Goal: Find specific page/section: Find specific page/section

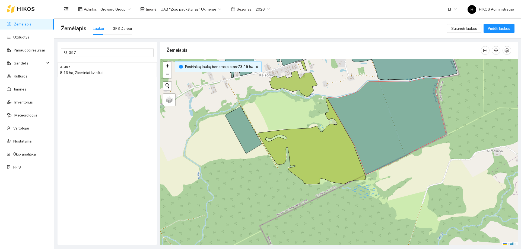
scroll to position [2, 0]
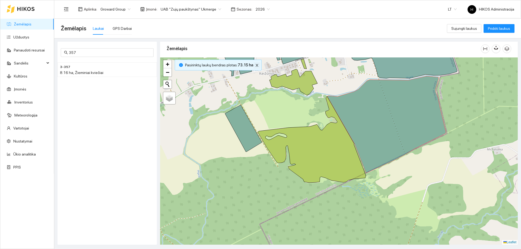
click at [255, 67] on icon "close" at bounding box center [257, 65] width 4 height 4
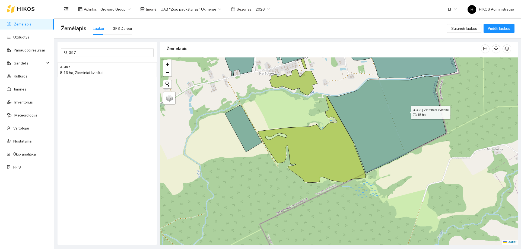
click at [406, 111] on icon at bounding box center [386, 124] width 119 height 97
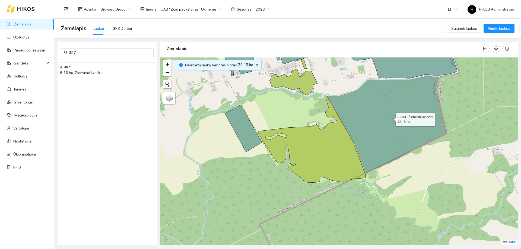
click at [406, 111] on icon at bounding box center [386, 124] width 119 height 97
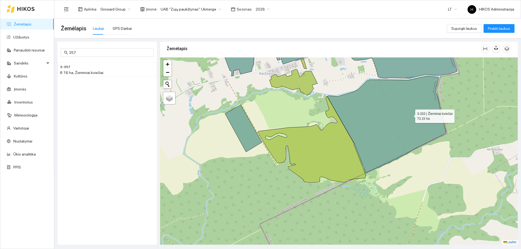
click at [410, 115] on icon at bounding box center [386, 124] width 119 height 97
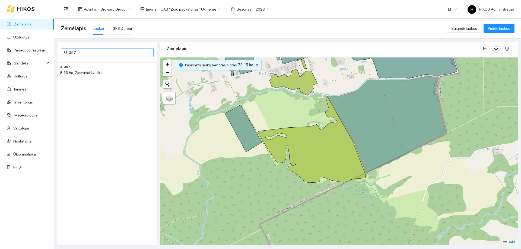
click at [148, 49] on span "357" at bounding box center [107, 52] width 93 height 9
click at [140, 53] on input "357" at bounding box center [109, 53] width 81 height 6
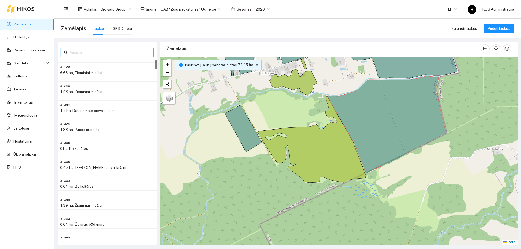
click at [352, 90] on div at bounding box center [339, 151] width 358 height 187
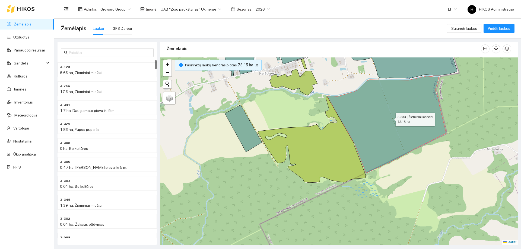
click at [367, 110] on icon at bounding box center [386, 124] width 119 height 97
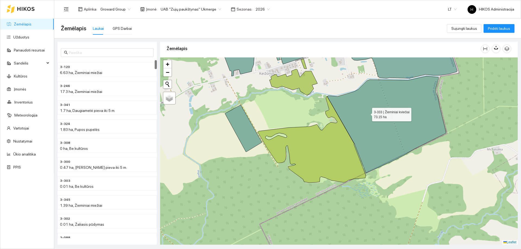
click at [367, 113] on icon at bounding box center [386, 124] width 119 height 97
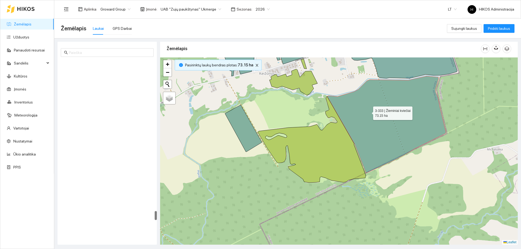
scroll to position [2917, 0]
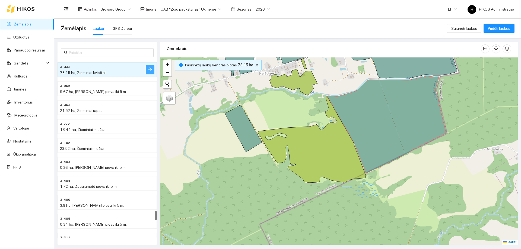
click at [149, 69] on icon "arrow-right" at bounding box center [150, 69] width 4 height 4
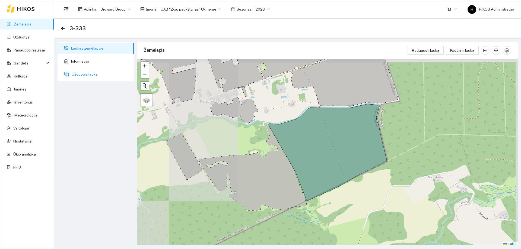
click at [91, 74] on span "Užduotys lauke" at bounding box center [101, 74] width 58 height 11
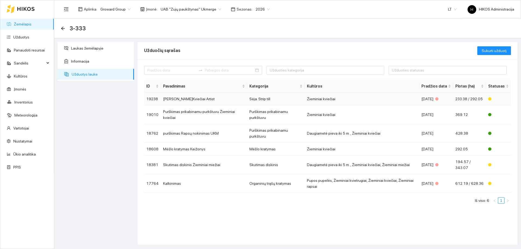
click at [216, 100] on td "[PERSON_NAME]Kviečiai Artist" at bounding box center [204, 99] width 86 height 13
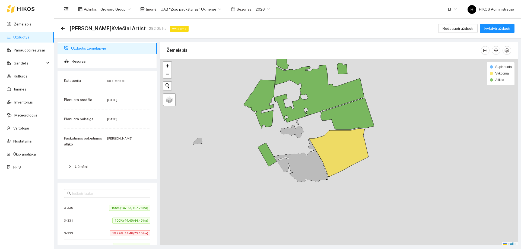
click at [355, 143] on icon at bounding box center [338, 153] width 59 height 49
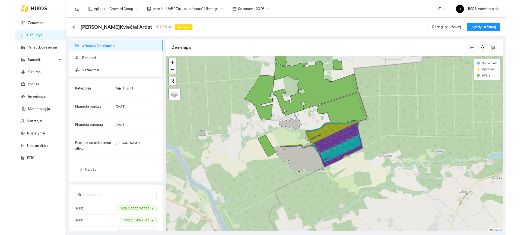
scroll to position [2, 0]
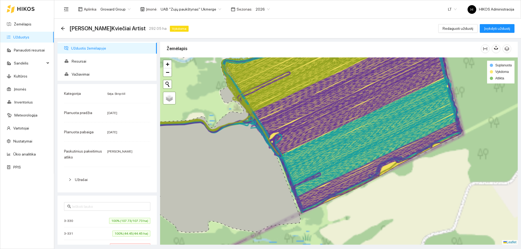
drag, startPoint x: 247, startPoint y: 135, endPoint x: 333, endPoint y: 154, distance: 88.1
click at [301, 154] on icon at bounding box center [212, 146] width 177 height 173
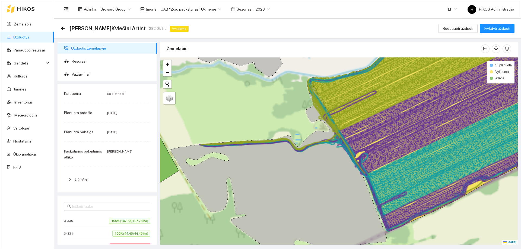
click at [308, 144] on div at bounding box center [339, 151] width 358 height 187
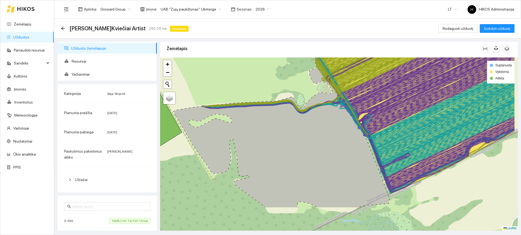
drag, startPoint x: 416, startPoint y: 134, endPoint x: 409, endPoint y: 122, distance: 14.6
click at [409, 122] on icon at bounding box center [359, 104] width 311 height 74
click at [408, 121] on icon at bounding box center [371, 99] width 334 height 83
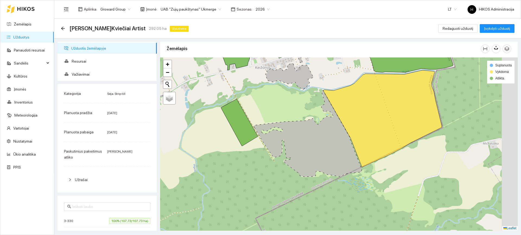
click at [370, 125] on icon at bounding box center [382, 118] width 119 height 97
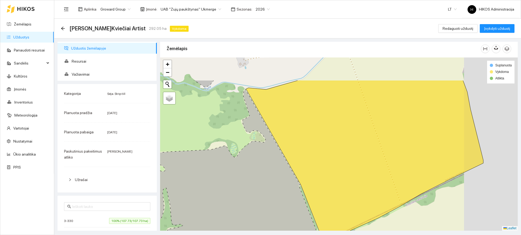
drag, startPoint x: 333, startPoint y: 132, endPoint x: 285, endPoint y: 164, distance: 58.4
click at [285, 165] on icon at bounding box center [215, 175] width 216 height 173
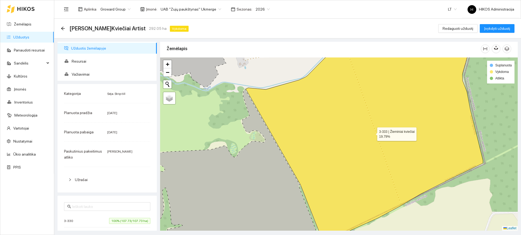
click at [285, 132] on icon at bounding box center [364, 146] width 237 height 194
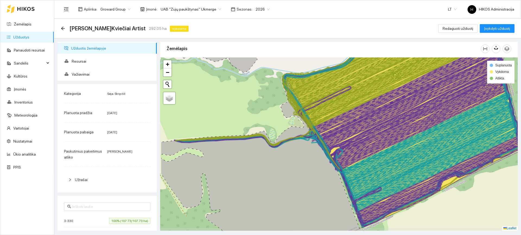
drag, startPoint x: 274, startPoint y: 152, endPoint x: 311, endPoint y: 138, distance: 39.8
click at [311, 138] on icon at bounding box center [344, 134] width 332 height 80
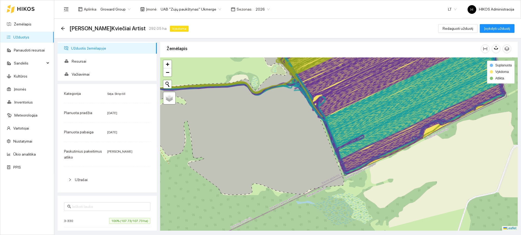
drag, startPoint x: 281, startPoint y: 173, endPoint x: 272, endPoint y: 143, distance: 31.7
click at [272, 143] on icon at bounding box center [236, 108] width 216 height 173
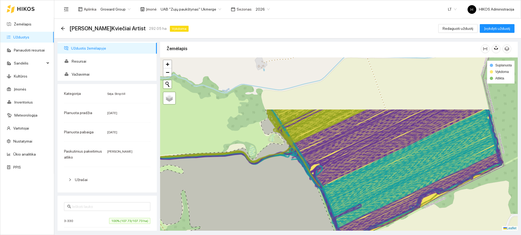
drag, startPoint x: 282, startPoint y: 171, endPoint x: 283, endPoint y: 189, distance: 18.2
click at [283, 191] on icon at bounding box center [233, 186] width 216 height 155
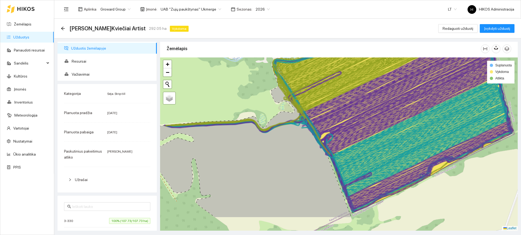
drag, startPoint x: 373, startPoint y: 173, endPoint x: 383, endPoint y: 142, distance: 32.6
click at [383, 142] on icon at bounding box center [401, 126] width 204 height 90
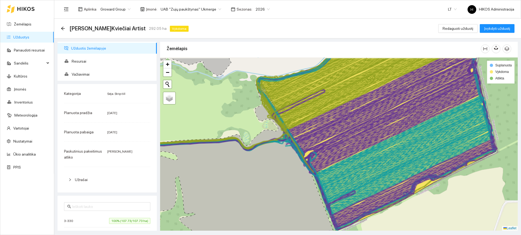
drag, startPoint x: 308, startPoint y: 131, endPoint x: 291, endPoint y: 149, distance: 24.4
click at [291, 149] on icon at bounding box center [227, 164] width 216 height 173
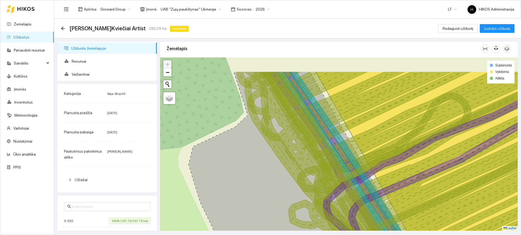
drag, startPoint x: 289, startPoint y: 133, endPoint x: 290, endPoint y: 139, distance: 5.7
click at [290, 139] on icon at bounding box center [397, 176] width 320 height 210
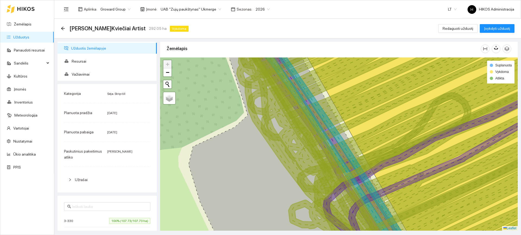
click at [299, 110] on icon at bounding box center [396, 144] width 318 height 210
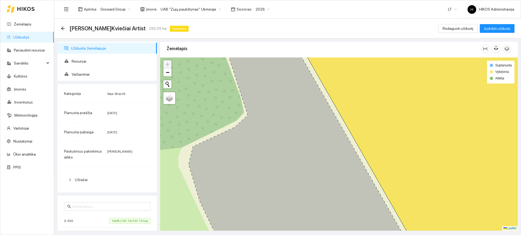
click at [299, 110] on icon at bounding box center [300, 144] width 222 height 209
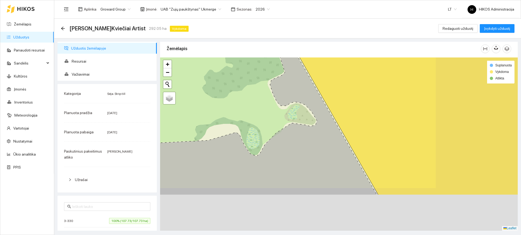
drag, startPoint x: 335, startPoint y: 151, endPoint x: 304, endPoint y: 94, distance: 65.4
click at [304, 94] on icon at bounding box center [236, 108] width 282 height 176
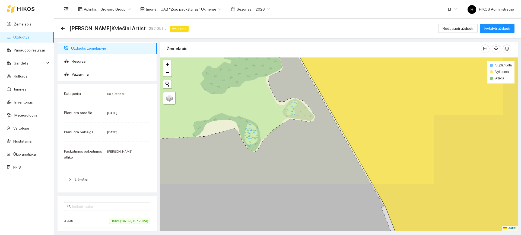
click at [377, 136] on icon at bounding box center [422, 144] width 264 height 209
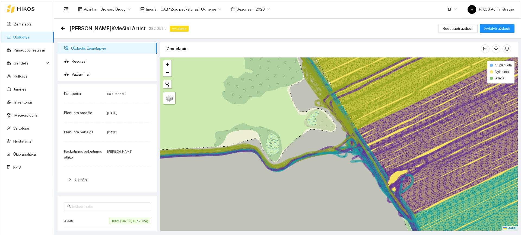
click at [375, 144] on icon at bounding box center [453, 98] width 204 height 119
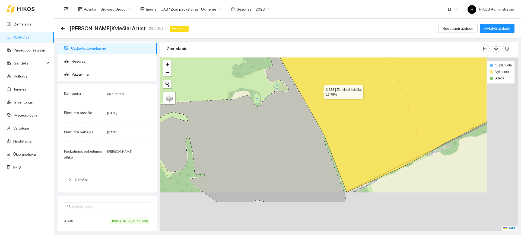
drag, startPoint x: 386, startPoint y: 138, endPoint x: 319, endPoint y: 91, distance: 81.5
click at [319, 91] on icon at bounding box center [378, 95] width 218 height 194
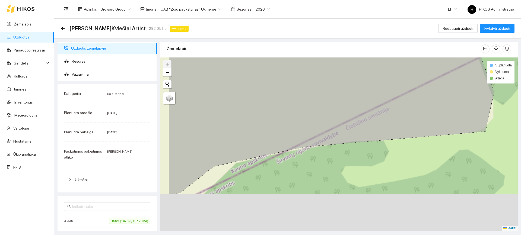
drag, startPoint x: 273, startPoint y: 191, endPoint x: 309, endPoint y: 147, distance: 56.6
click at [309, 147] on div at bounding box center [339, 144] width 358 height 173
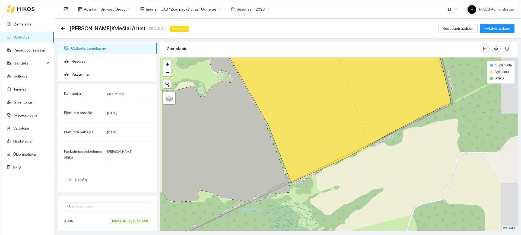
drag, startPoint x: 265, startPoint y: 171, endPoint x: 269, endPoint y: 171, distance: 4.9
click at [269, 171] on icon at bounding box center [226, 124] width 128 height 155
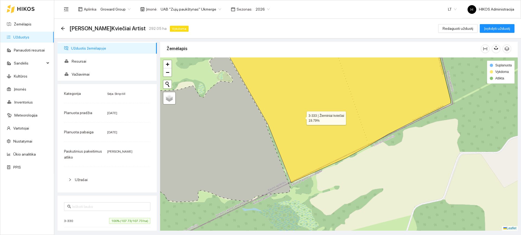
click at [304, 113] on icon at bounding box center [335, 111] width 231 height 143
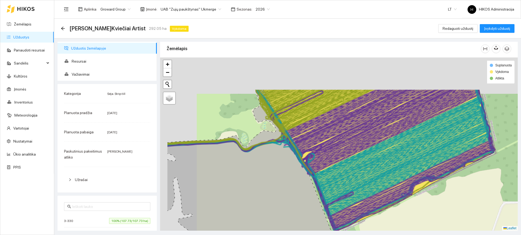
drag, startPoint x: 270, startPoint y: 97, endPoint x: 314, endPoint y: 147, distance: 66.2
click at [314, 147] on icon at bounding box center [378, 161] width 231 height 143
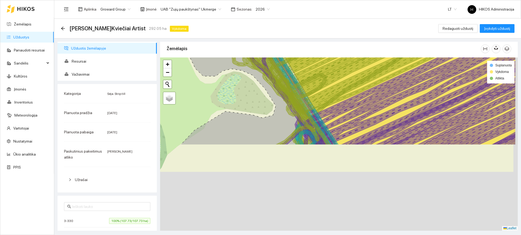
drag, startPoint x: 340, startPoint y: 176, endPoint x: 289, endPoint y: 53, distance: 133.3
click at [291, 57] on div "Žemėlapis" at bounding box center [339, 134] width 358 height 189
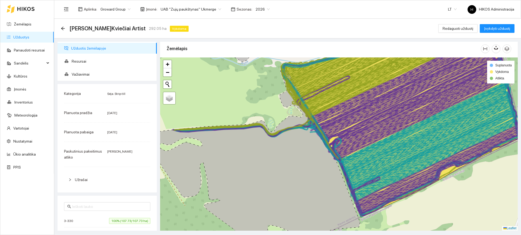
click at [320, 101] on icon at bounding box center [317, 87] width 283 height 97
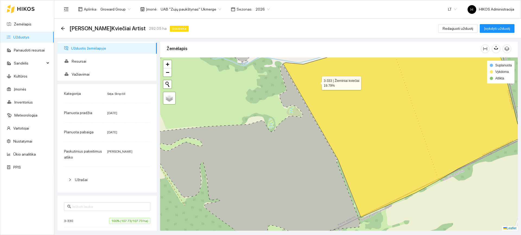
click at [317, 82] on icon at bounding box center [401, 129] width 237 height 178
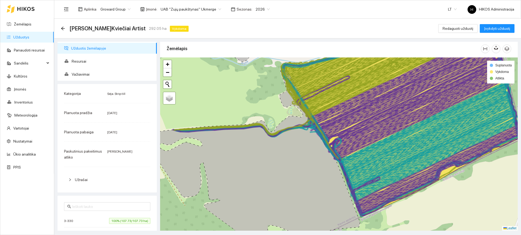
click at [348, 112] on icon at bounding box center [406, 84] width 193 height 91
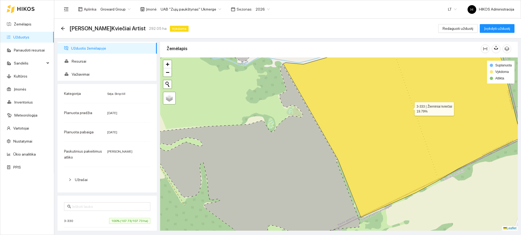
click at [370, 125] on icon at bounding box center [401, 129] width 237 height 178
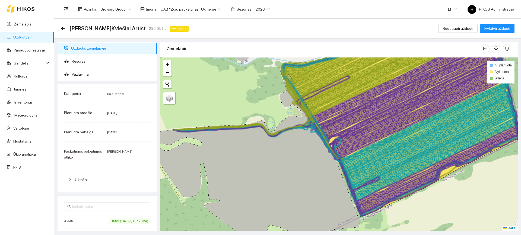
click at [343, 114] on icon at bounding box center [406, 84] width 193 height 91
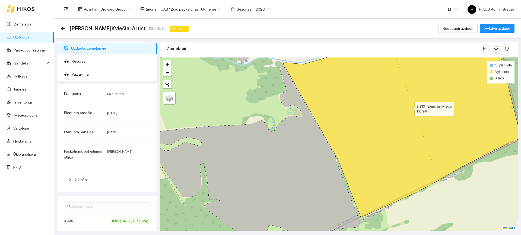
click at [343, 114] on icon at bounding box center [401, 129] width 237 height 178
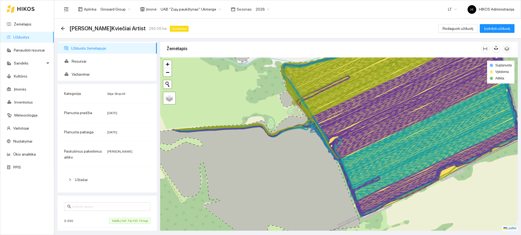
click at [343, 114] on icon at bounding box center [406, 84] width 193 height 91
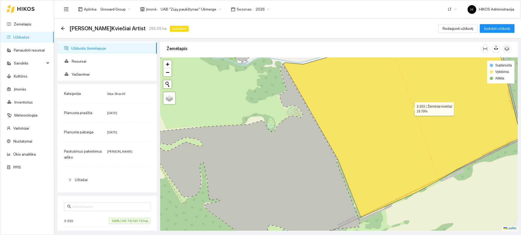
click at [343, 114] on icon at bounding box center [401, 129] width 237 height 178
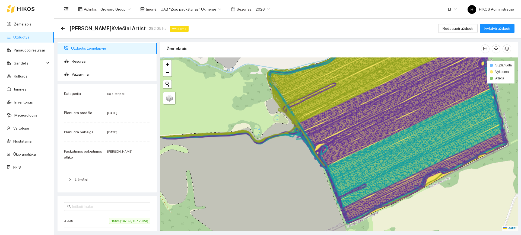
drag, startPoint x: 343, startPoint y: 114, endPoint x: 329, endPoint y: 121, distance: 15.5
click at [329, 121] on icon at bounding box center [392, 91] width 193 height 91
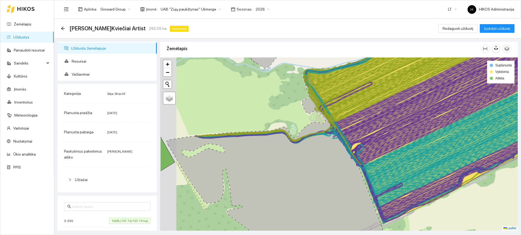
drag, startPoint x: 226, startPoint y: 137, endPoint x: 262, endPoint y: 136, distance: 36.4
click at [262, 136] on icon at bounding box center [274, 156] width 216 height 173
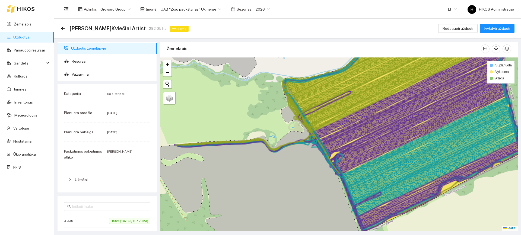
drag, startPoint x: 418, startPoint y: 83, endPoint x: 411, endPoint y: 85, distance: 7.9
click at [411, 85] on icon at bounding box center [392, 127] width 221 height 159
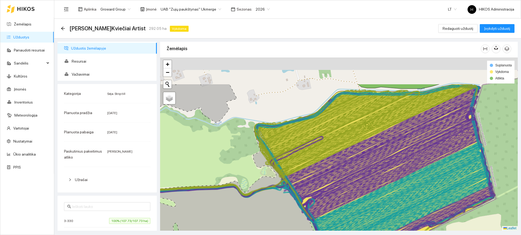
click at [302, 150] on icon at bounding box center [308, 140] width 319 height 113
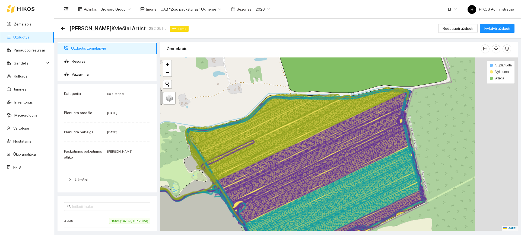
drag, startPoint x: 385, startPoint y: 104, endPoint x: 318, endPoint y: 106, distance: 67.3
click at [318, 106] on icon at bounding box center [265, 141] width 150 height 94
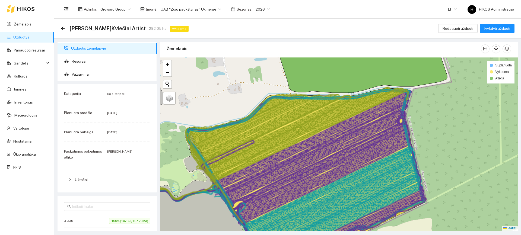
click at [327, 116] on icon at bounding box center [260, 143] width 275 height 113
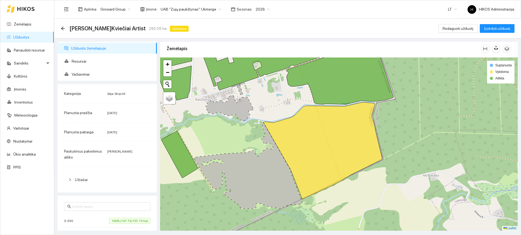
drag, startPoint x: 267, startPoint y: 131, endPoint x: 311, endPoint y: 132, distance: 43.7
click at [302, 132] on icon at bounding box center [248, 165] width 108 height 87
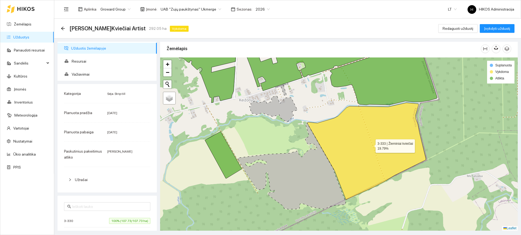
click at [328, 135] on icon at bounding box center [366, 151] width 119 height 97
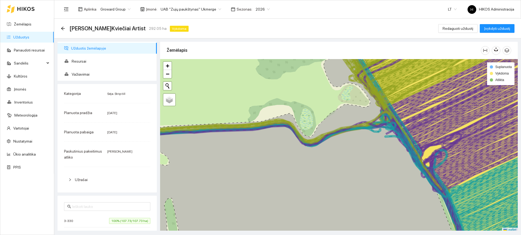
scroll to position [2, 0]
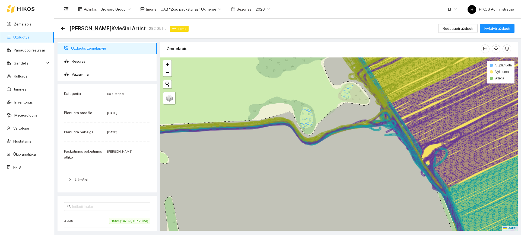
click at [445, 112] on icon at bounding box center [338, 106] width 431 height 90
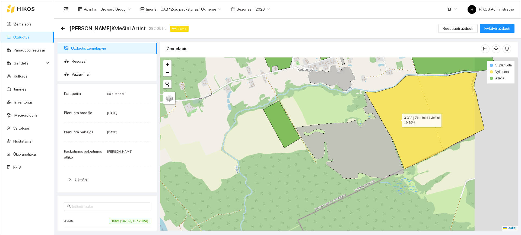
drag, startPoint x: 452, startPoint y: 110, endPoint x: 398, endPoint y: 119, distance: 54.2
click at [398, 119] on icon at bounding box center [424, 120] width 119 height 97
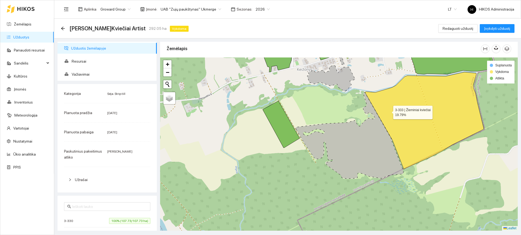
click at [388, 111] on icon at bounding box center [424, 120] width 119 height 97
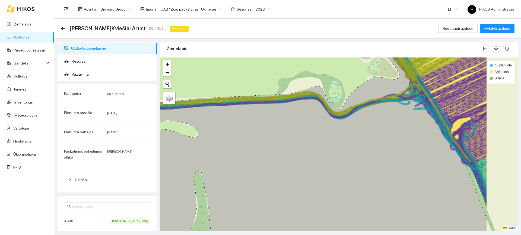
drag, startPoint x: 331, startPoint y: 120, endPoint x: 324, endPoint y: 122, distance: 7.3
click at [324, 122] on icon at bounding box center [283, 157] width 405 height 209
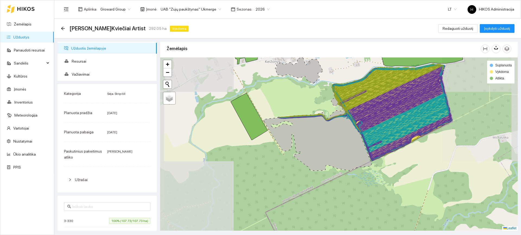
click at [374, 96] on icon at bounding box center [393, 89] width 100 height 50
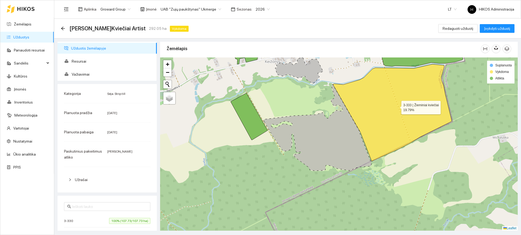
click at [366, 98] on icon at bounding box center [392, 112] width 119 height 97
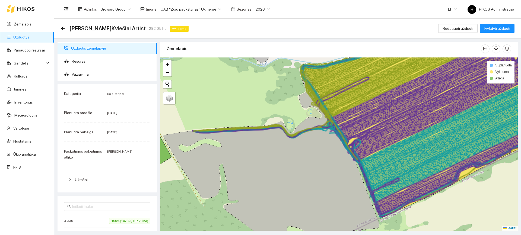
click at [363, 123] on icon at bounding box center [358, 91] width 327 height 100
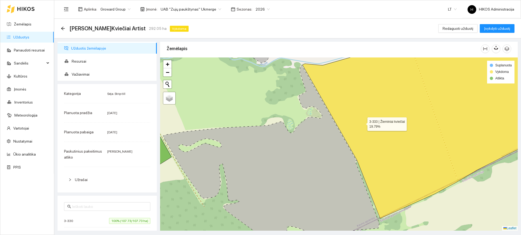
click at [363, 122] on icon at bounding box center [421, 129] width 237 height 179
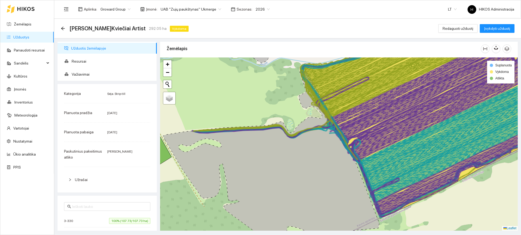
click at [361, 136] on icon at bounding box center [421, 112] width 210 height 100
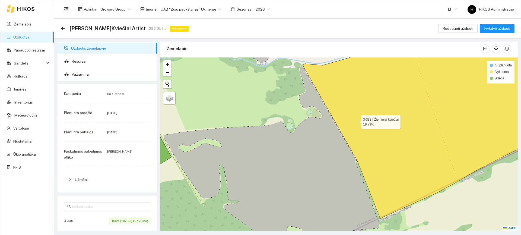
click at [356, 121] on icon at bounding box center [421, 129] width 237 height 179
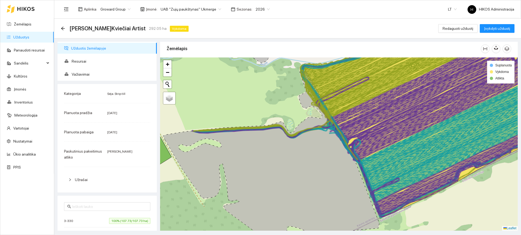
click at [378, 115] on icon at bounding box center [358, 91] width 327 height 100
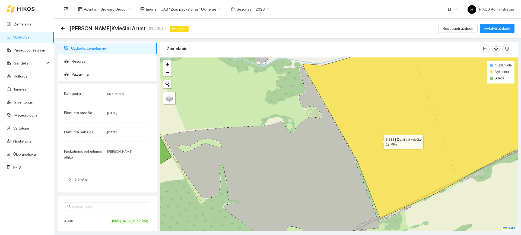
click at [380, 139] on icon at bounding box center [421, 129] width 237 height 179
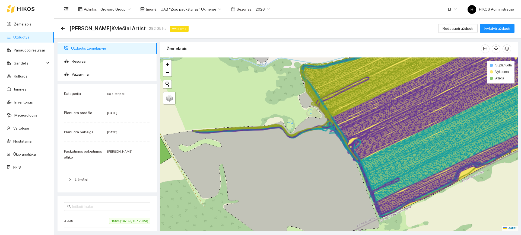
click at [376, 122] on icon at bounding box center [358, 91] width 327 height 100
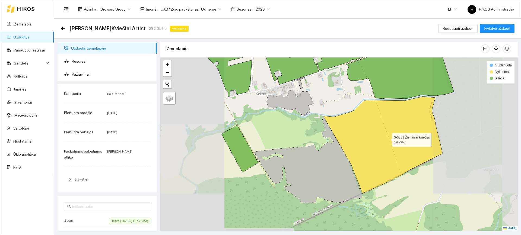
click at [349, 152] on icon at bounding box center [383, 145] width 119 height 97
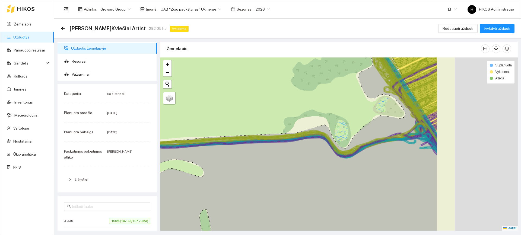
drag, startPoint x: 377, startPoint y: 159, endPoint x: 216, endPoint y: 178, distance: 162.3
click at [216, 178] on icon at bounding box center [262, 153] width 350 height 209
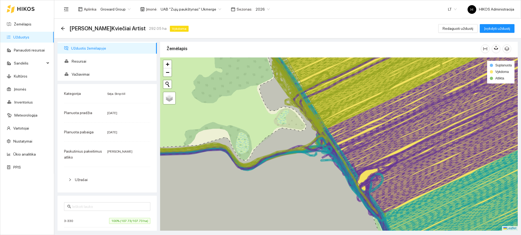
click at [438, 139] on icon at bounding box center [338, 133] width 431 height 111
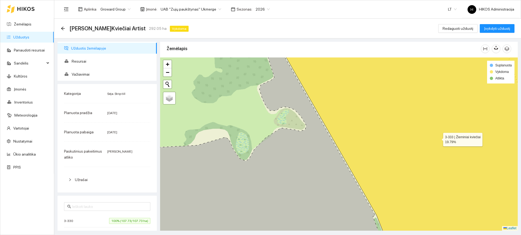
click at [438, 138] on icon at bounding box center [415, 144] width 278 height 209
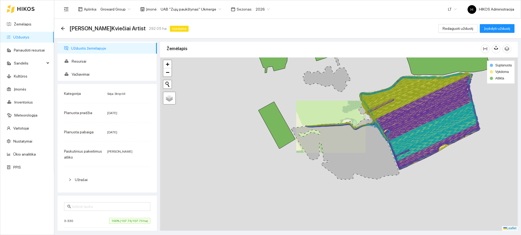
drag, startPoint x: 441, startPoint y: 151, endPoint x: 406, endPoint y: 133, distance: 38.7
click at [406, 133] on icon at bounding box center [419, 117] width 105 height 50
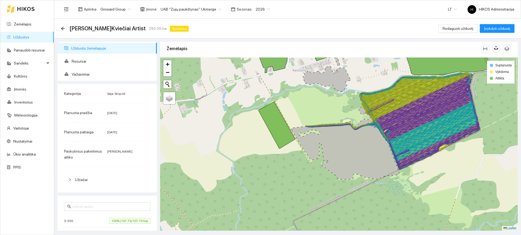
click at [446, 100] on icon at bounding box center [389, 106] width 164 height 50
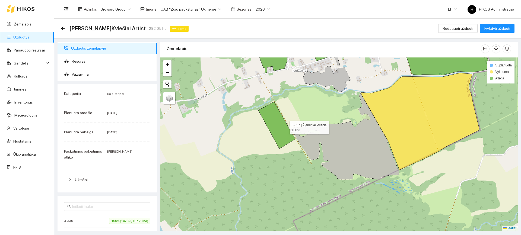
click at [284, 127] on icon at bounding box center [276, 125] width 37 height 47
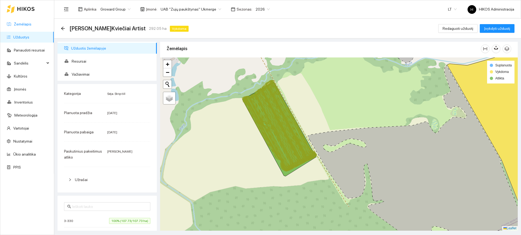
click at [31, 24] on link "Žemėlapis" at bounding box center [23, 24] width 18 height 4
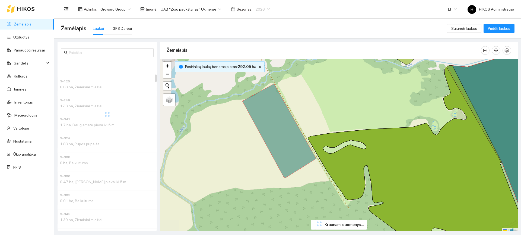
click at [259, 10] on span "2026" at bounding box center [263, 9] width 14 height 8
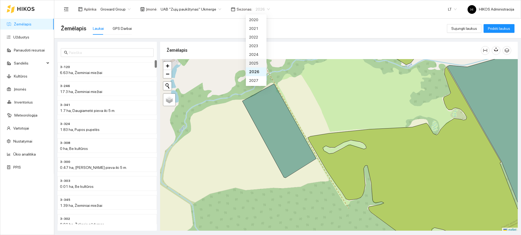
click at [258, 63] on div "2025" at bounding box center [256, 63] width 14 height 6
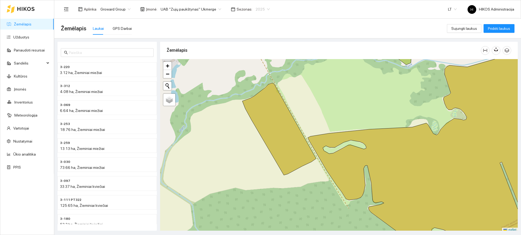
click at [258, 9] on span "2025" at bounding box center [263, 9] width 14 height 8
click at [257, 71] on div "2026" at bounding box center [256, 72] width 14 height 6
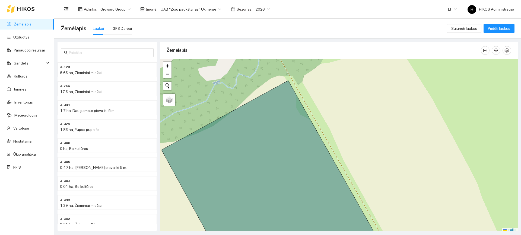
click at [218, 36] on div "Žemėlapis Laukai GPS Darbai" at bounding box center [254, 28] width 386 height 17
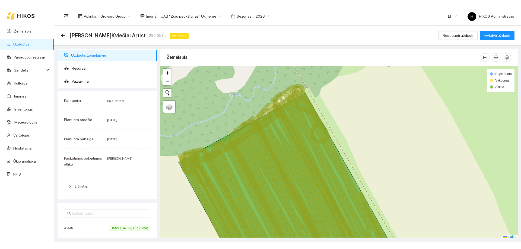
scroll to position [2, 0]
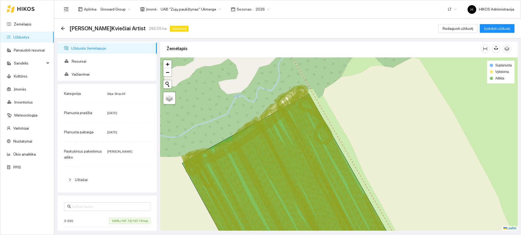
drag, startPoint x: 250, startPoint y: 82, endPoint x: 255, endPoint y: 91, distance: 10.6
click at [255, 91] on div at bounding box center [339, 144] width 358 height 173
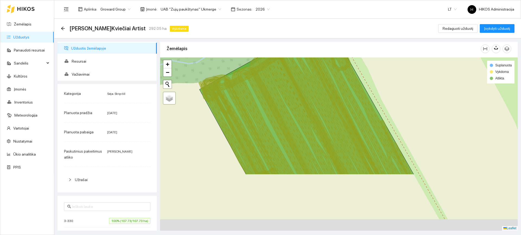
drag, startPoint x: 275, startPoint y: 168, endPoint x: 292, endPoint y: 94, distance: 76.1
click at [292, 94] on icon at bounding box center [299, 111] width 99 height 128
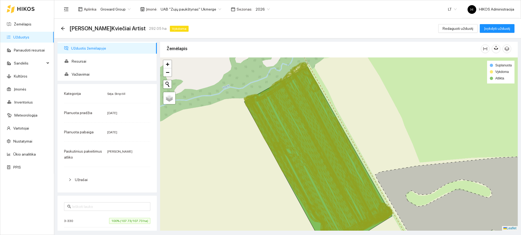
click at [339, 98] on div at bounding box center [339, 144] width 358 height 173
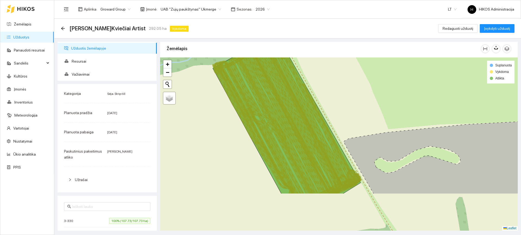
drag, startPoint x: 396, startPoint y: 187, endPoint x: 371, endPoint y: 132, distance: 60.1
click at [371, 132] on div at bounding box center [339, 144] width 358 height 173
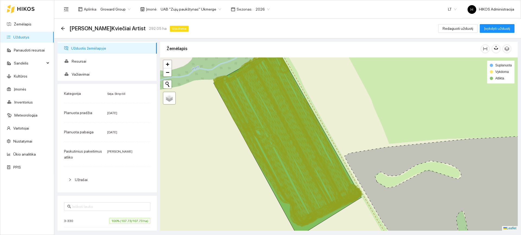
drag, startPoint x: 334, startPoint y: 97, endPoint x: 335, endPoint y: 112, distance: 14.7
click at [335, 112] on div at bounding box center [339, 144] width 358 height 173
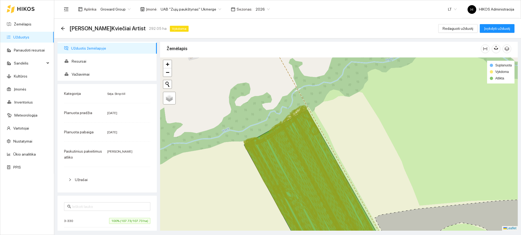
drag, startPoint x: 307, startPoint y: 83, endPoint x: 333, endPoint y: 139, distance: 62.0
click at [338, 144] on div at bounding box center [339, 144] width 358 height 173
